Goal: Transaction & Acquisition: Purchase product/service

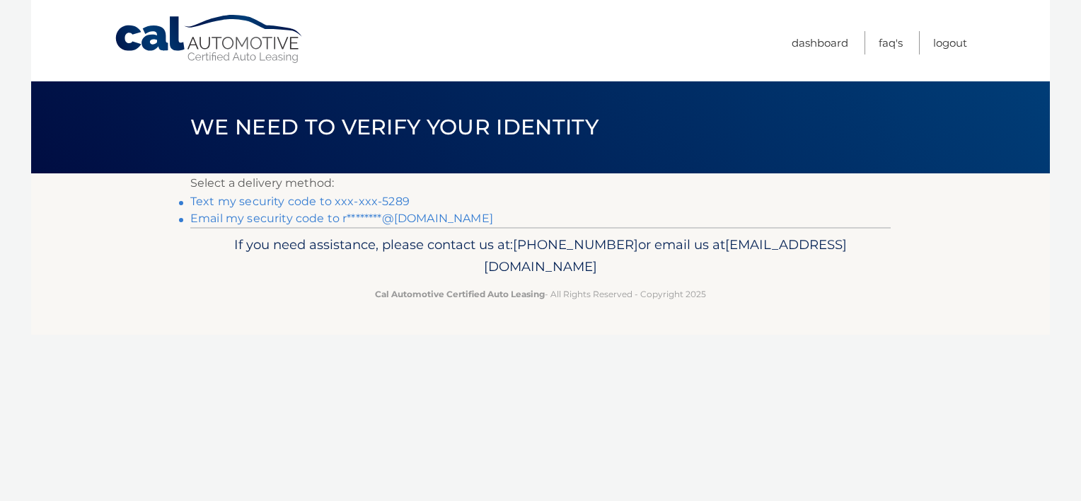
click at [325, 202] on link "Text my security code to xxx-xxx-5289" at bounding box center [299, 201] width 219 height 13
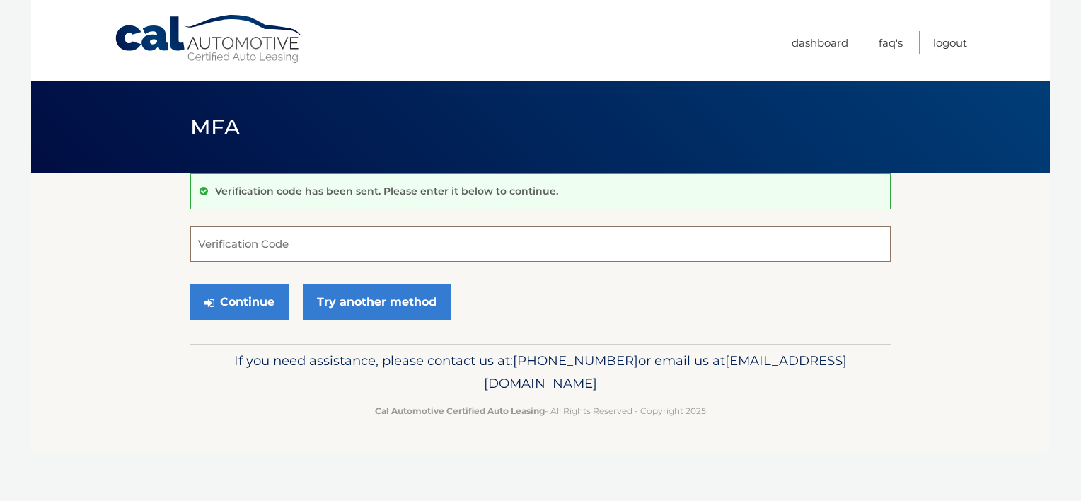
click at [283, 238] on input "Verification Code" at bounding box center [540, 243] width 700 height 35
type input "731017"
drag, startPoint x: 255, startPoint y: 297, endPoint x: 263, endPoint y: 289, distance: 12.0
click at [258, 299] on button "Continue" at bounding box center [239, 301] width 98 height 35
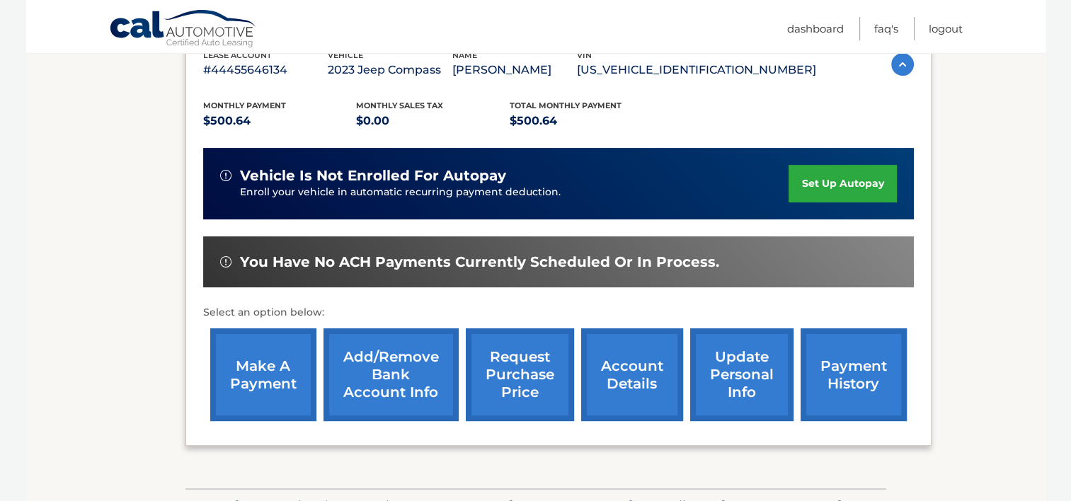
scroll to position [275, 0]
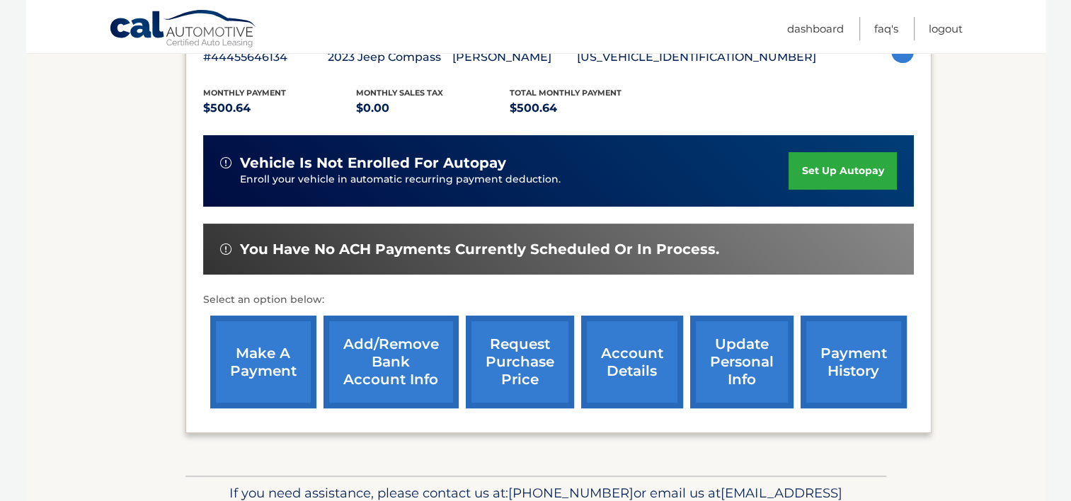
click at [265, 357] on link "make a payment" at bounding box center [263, 362] width 106 height 93
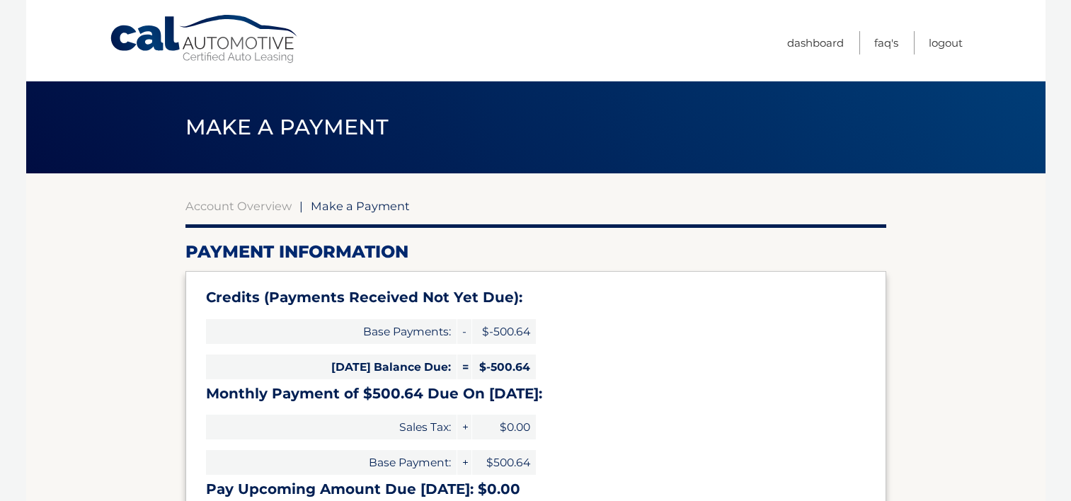
select select "OTQzMDA5YWUtZDU2Yy00MzM3LWIyNjQtYWVmMmFhNzk4MThh"
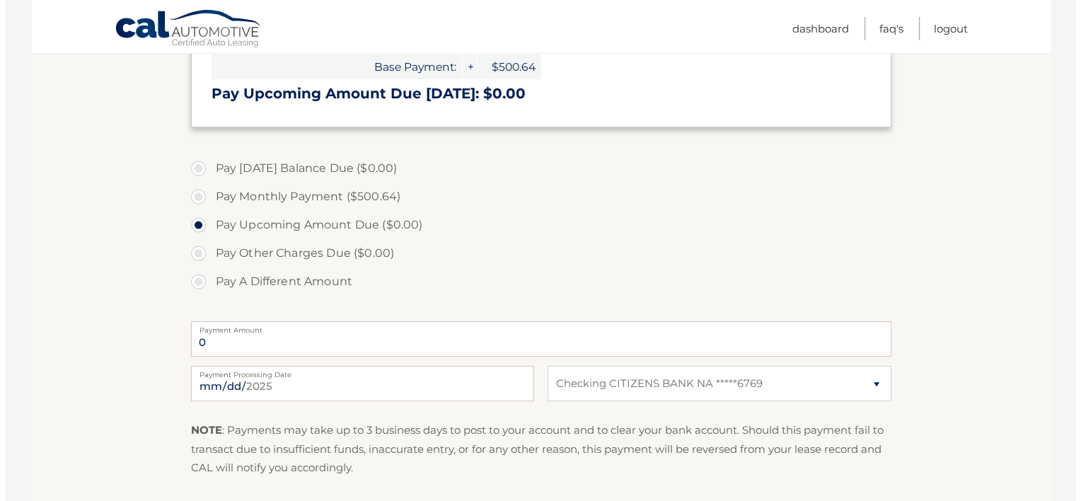
scroll to position [461, 0]
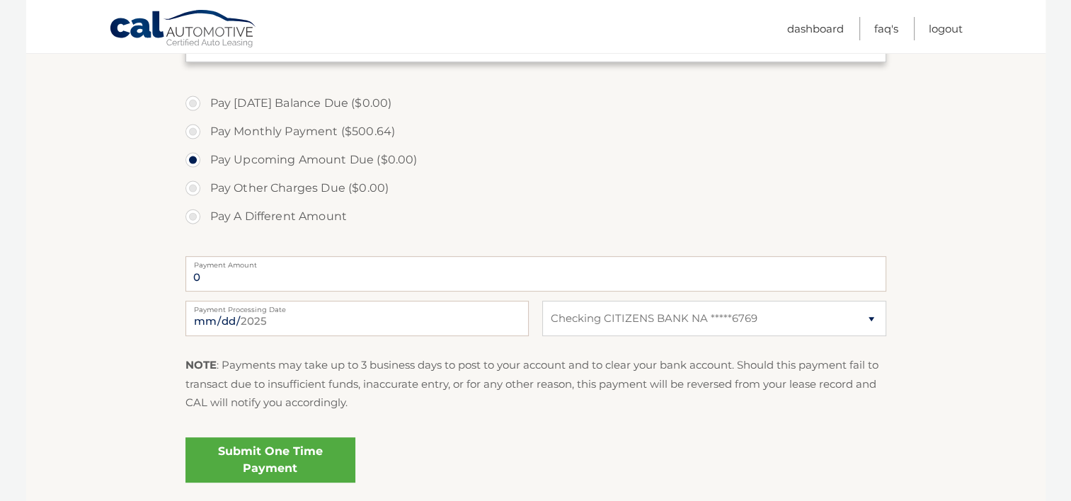
click at [192, 130] on label "Pay Monthly Payment ($500.64)" at bounding box center [535, 131] width 700 height 28
click at [192, 130] on input "Pay Monthly Payment ($500.64)" at bounding box center [198, 128] width 14 height 23
radio input "true"
type input "500.64"
click at [289, 461] on link "Submit One Time Payment" at bounding box center [270, 459] width 170 height 45
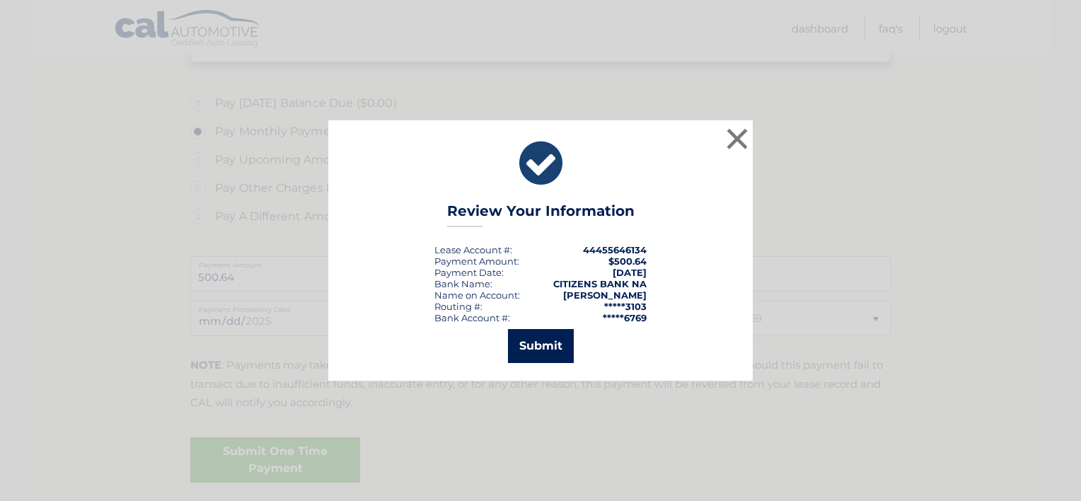
click at [534, 346] on button "Submit" at bounding box center [541, 346] width 66 height 34
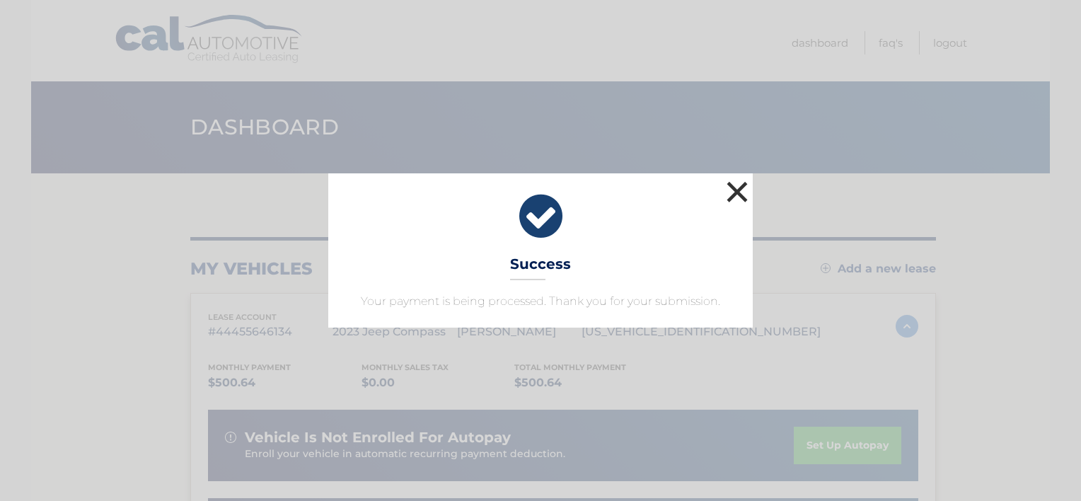
click at [734, 190] on button "×" at bounding box center [737, 192] width 28 height 28
